Goal: Task Accomplishment & Management: Use online tool/utility

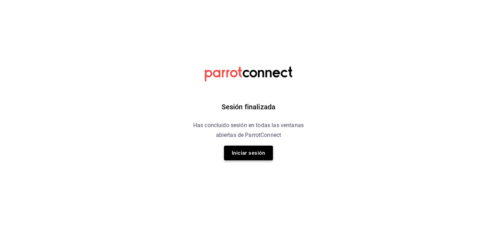
click at [255, 148] on button "Iniciar sesión" at bounding box center [248, 153] width 49 height 15
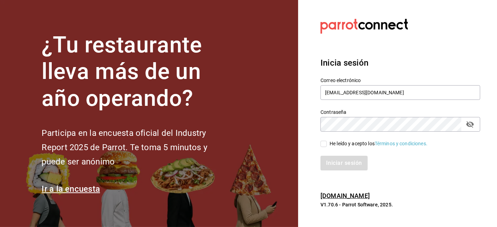
click at [323, 144] on input "He leído y acepto los Términos y condiciones." at bounding box center [324, 144] width 6 height 6
checkbox input "true"
click at [348, 165] on button "Iniciar sesión" at bounding box center [345, 163] width 48 height 15
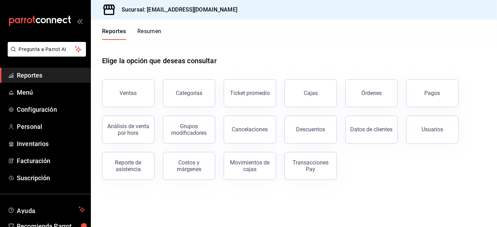
click at [21, 74] on span "Reportes" at bounding box center [51, 75] width 68 height 9
